Goal: Navigation & Orientation: Understand site structure

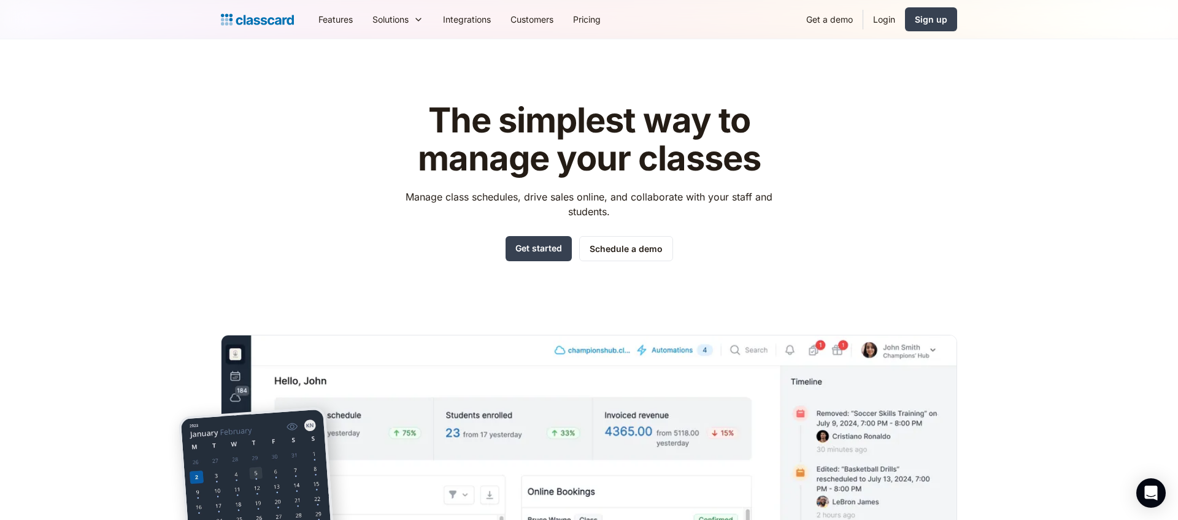
scroll to position [321, 0]
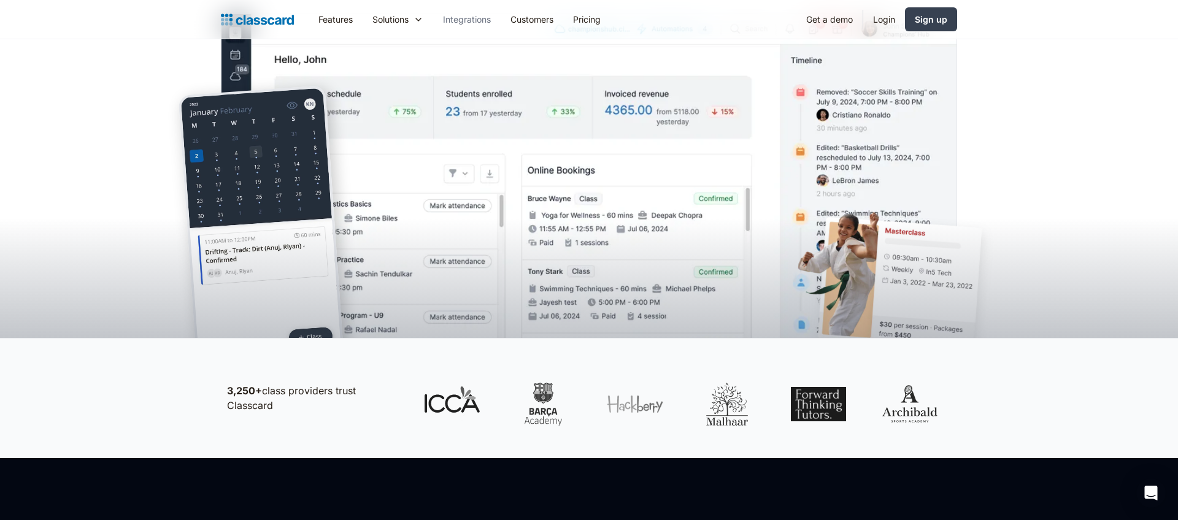
click at [475, 23] on link "Integrations" at bounding box center [466, 20] width 67 height 28
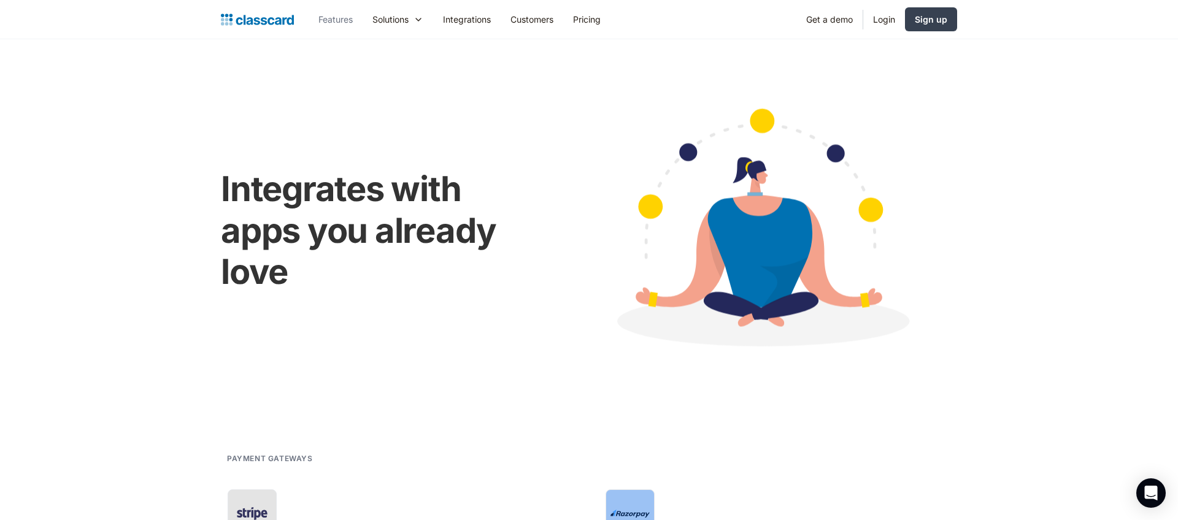
click at [329, 28] on link "Features" at bounding box center [336, 20] width 54 height 28
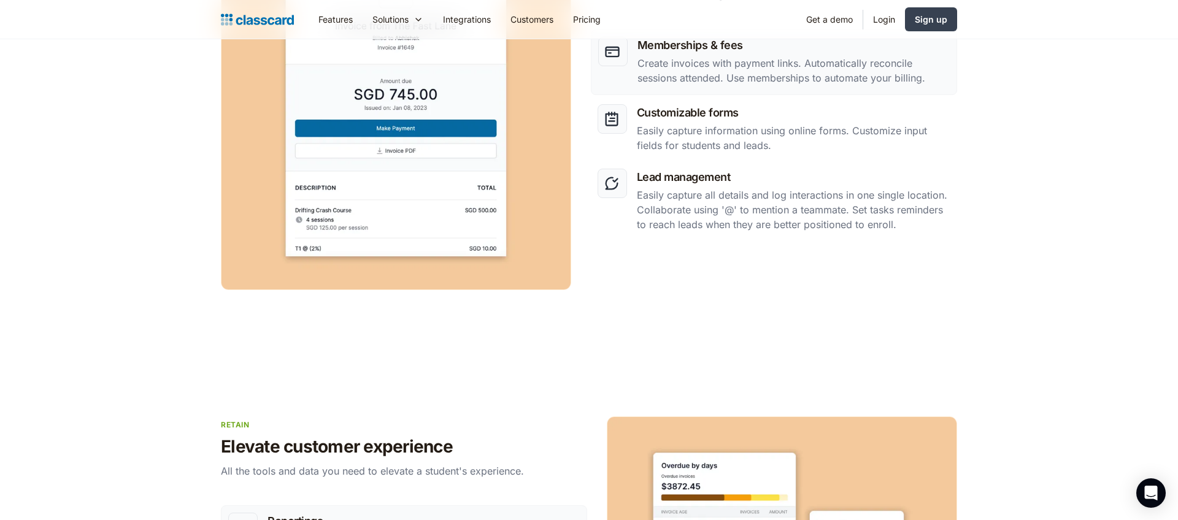
scroll to position [1393, 0]
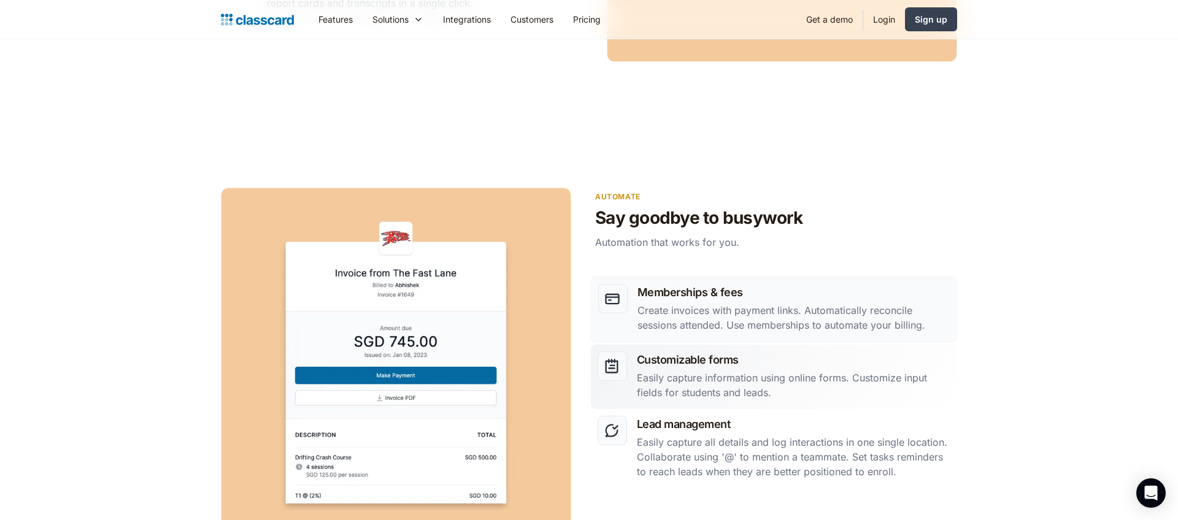
click at [750, 360] on h3 "Customizable forms" at bounding box center [794, 360] width 314 height 17
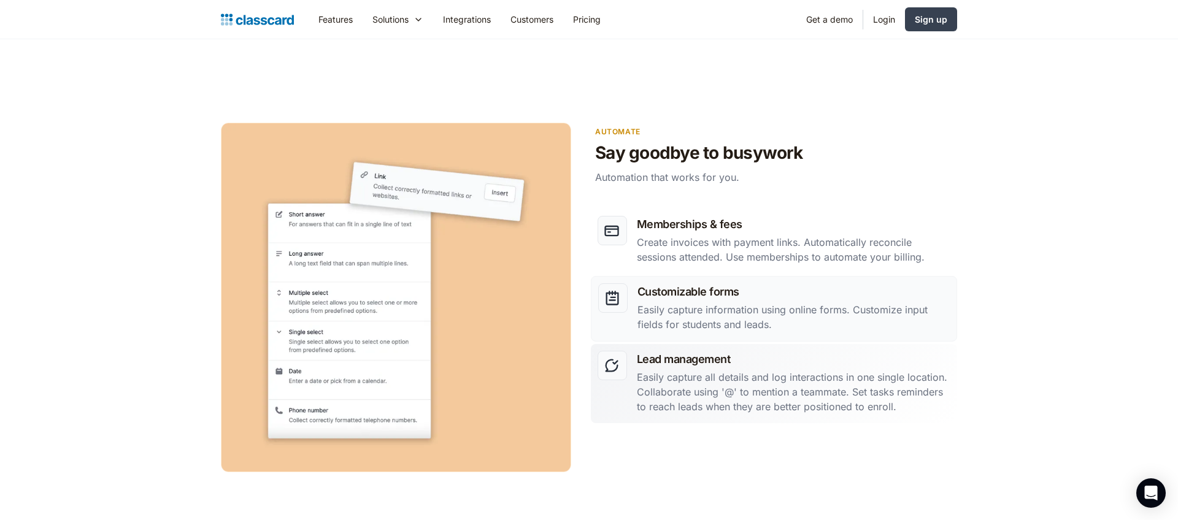
scroll to position [1457, 0]
click at [739, 378] on p "Easily capture all details and log interactions in one single location. Collabo…" at bounding box center [794, 393] width 314 height 44
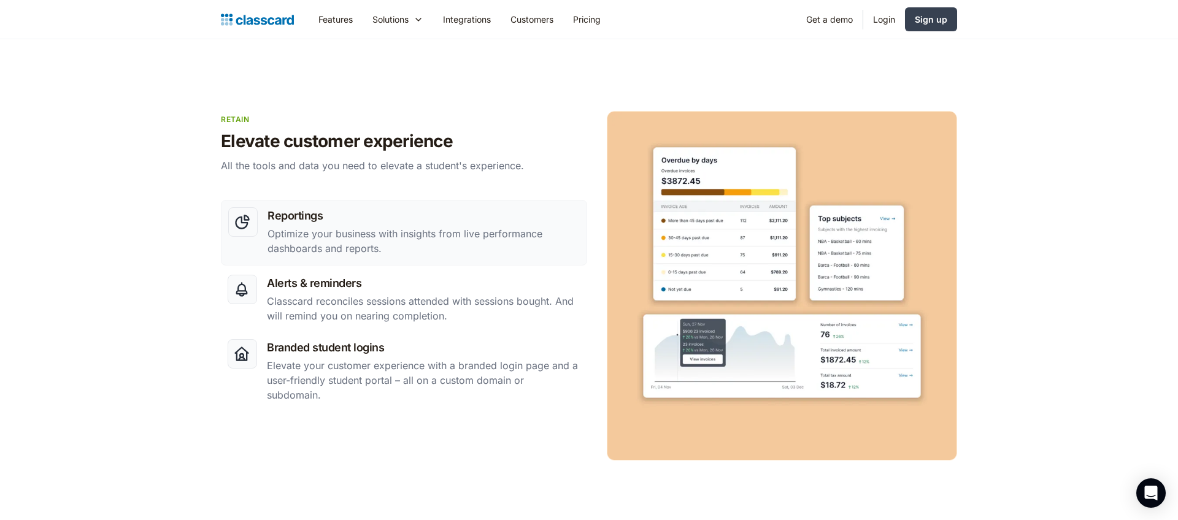
scroll to position [1962, 0]
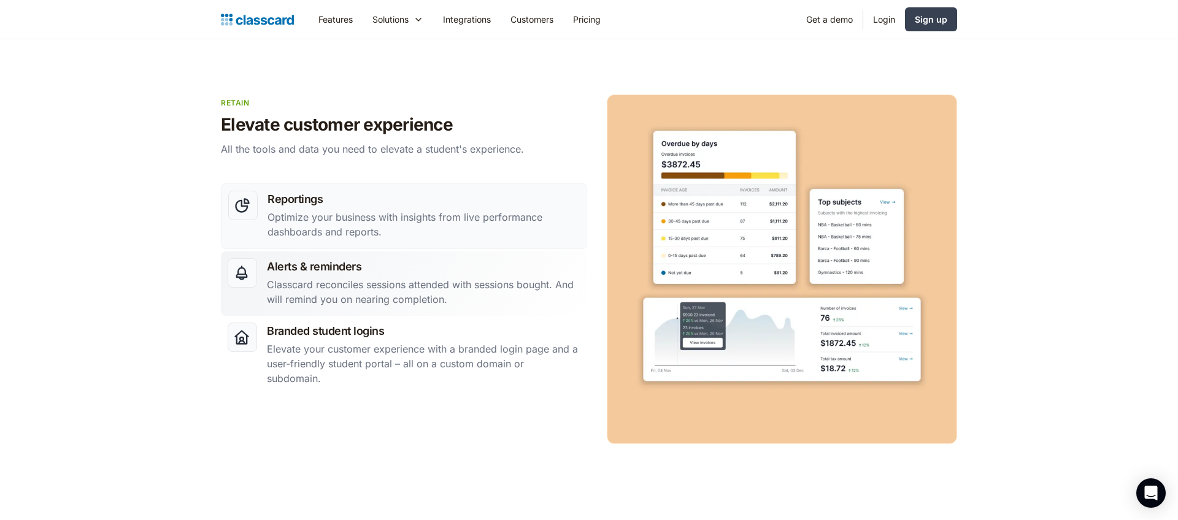
click at [479, 296] on p "Classcard reconciles sessions attended with sessions bought. And will remind yo…" at bounding box center [424, 291] width 314 height 29
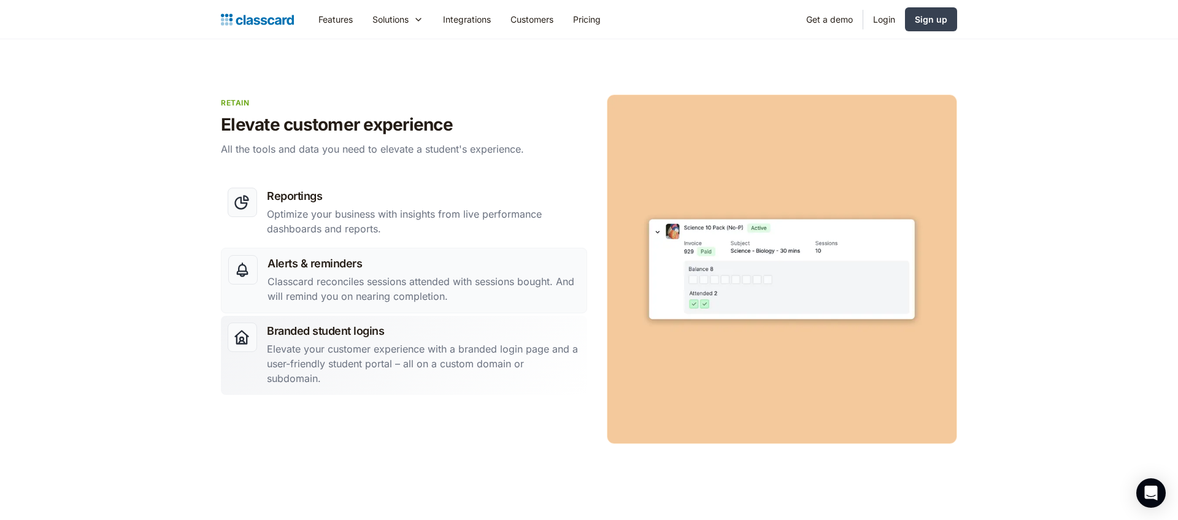
click at [473, 350] on p "Elevate your customer experience with a branded login page and a user-friendly …" at bounding box center [424, 364] width 314 height 44
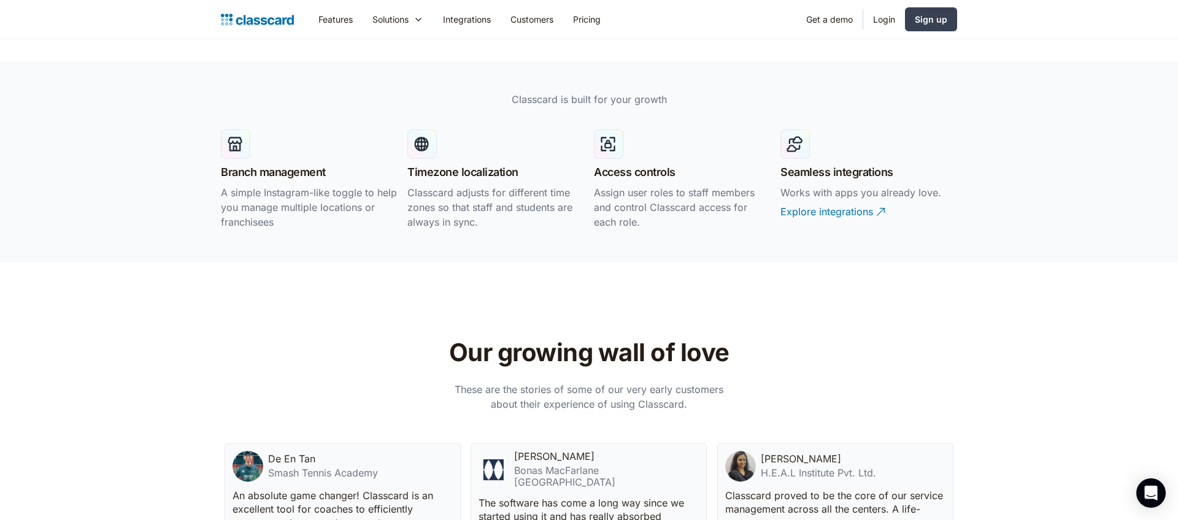
scroll to position [2473, 0]
click at [860, 214] on div "Explore integrations" at bounding box center [826, 208] width 93 height 24
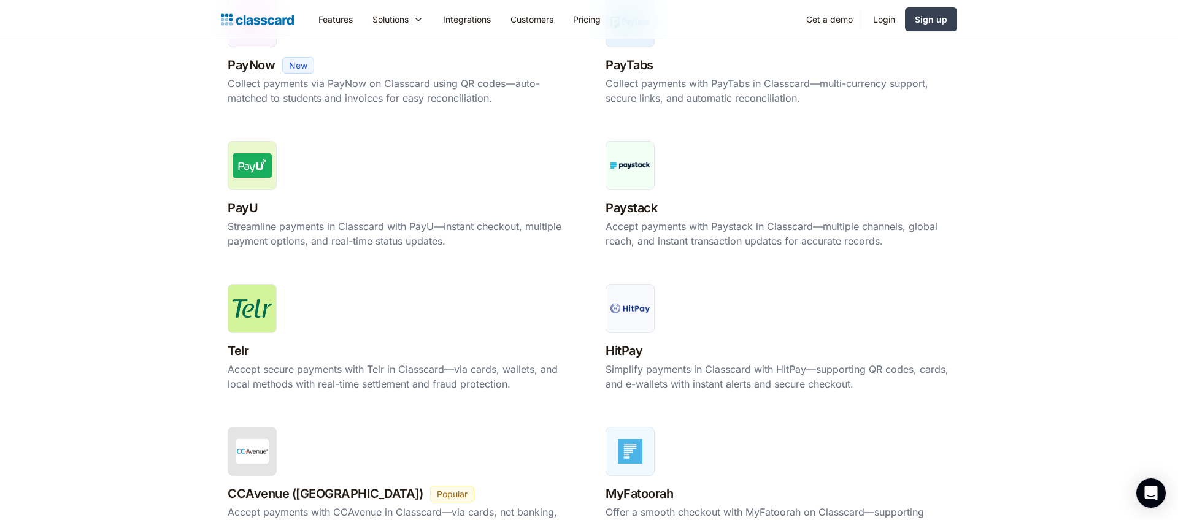
scroll to position [636, 0]
click at [547, 26] on link "Customers" at bounding box center [532, 20] width 63 height 28
